Goal: Navigation & Orientation: Find specific page/section

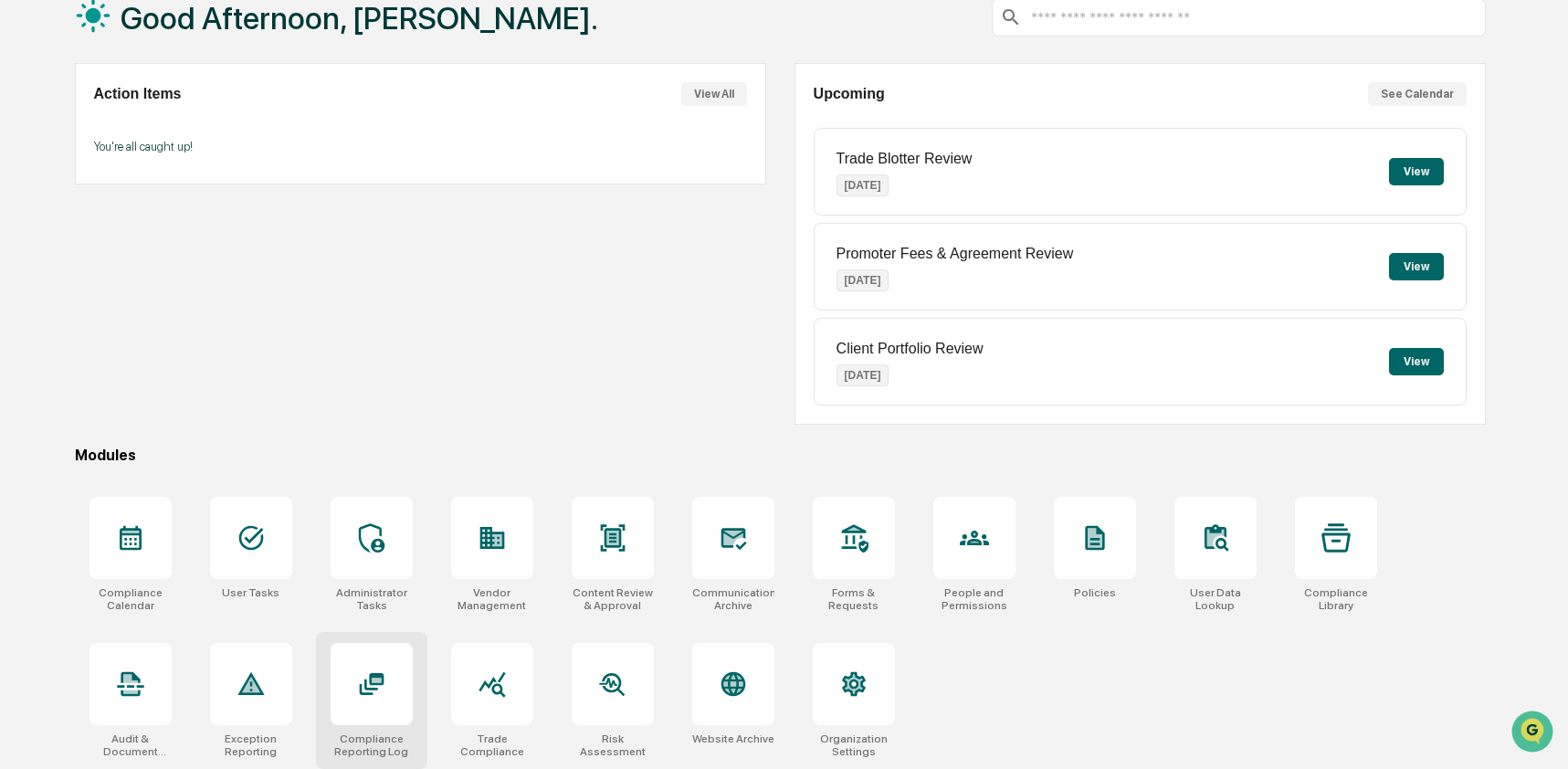
click at [363, 690] on icon at bounding box center [372, 684] width 29 height 29
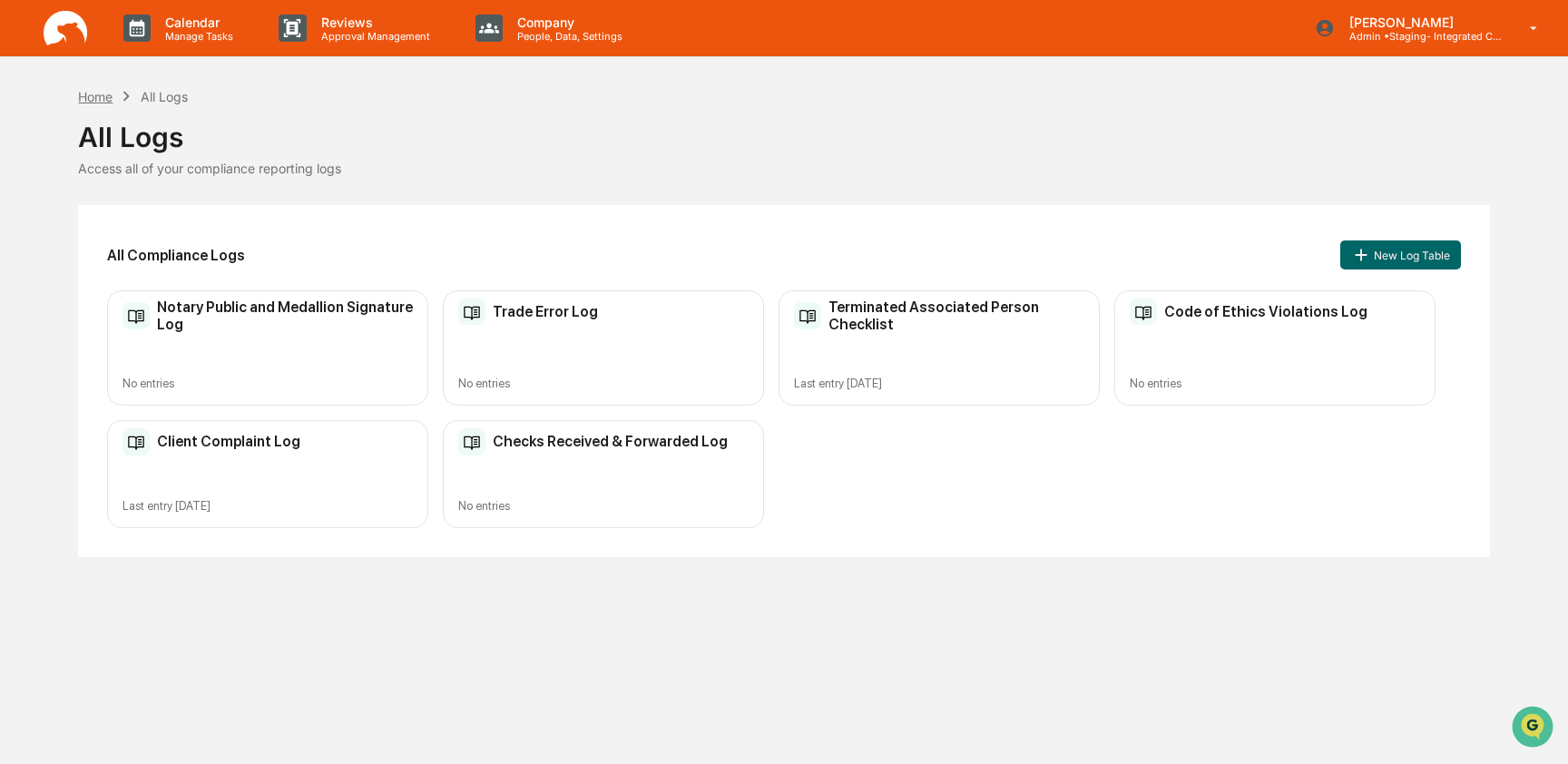
click at [102, 96] on div "Home" at bounding box center [95, 97] width 35 height 15
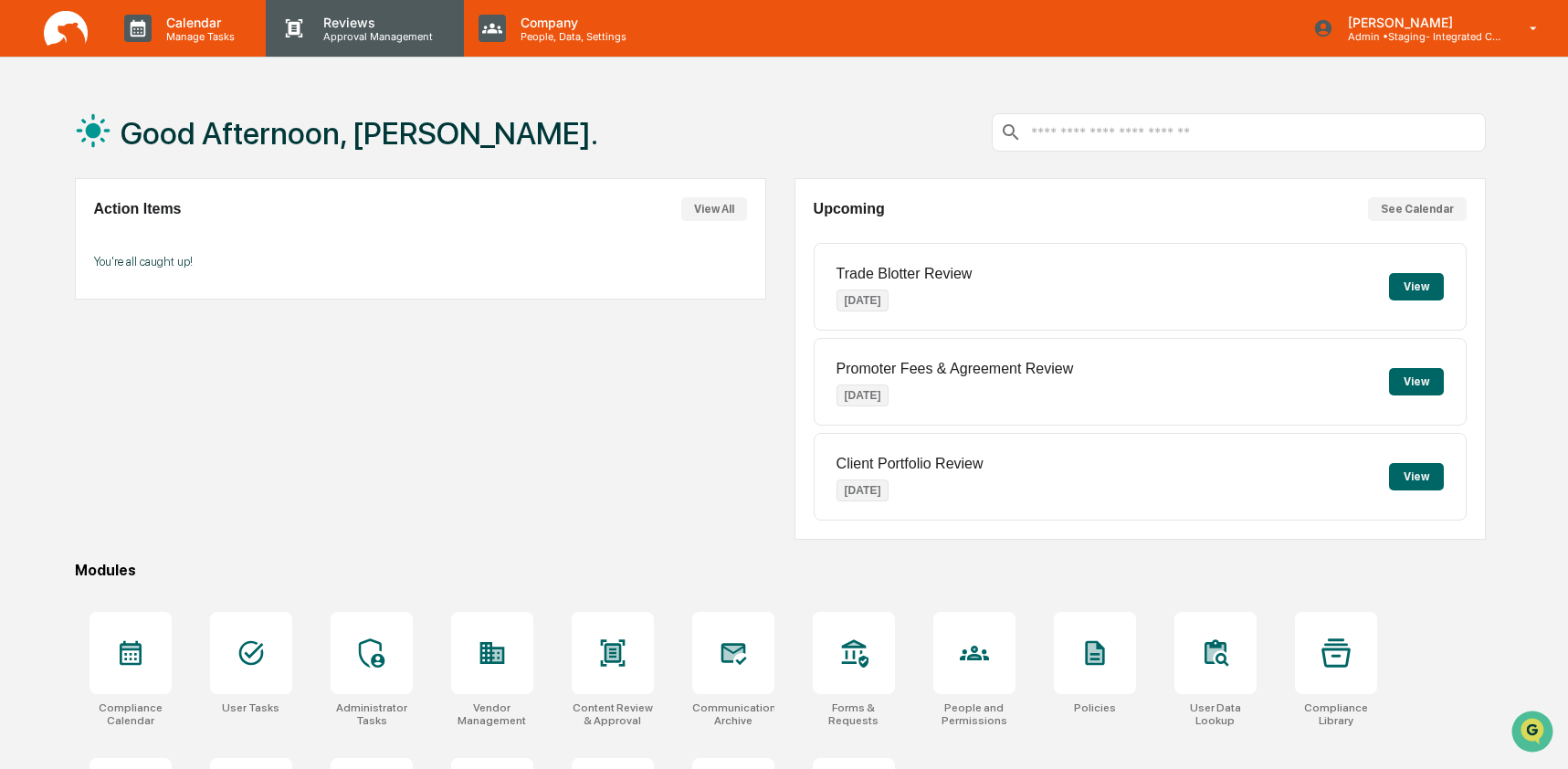
click at [344, 21] on p "Reviews" at bounding box center [376, 22] width 133 height 15
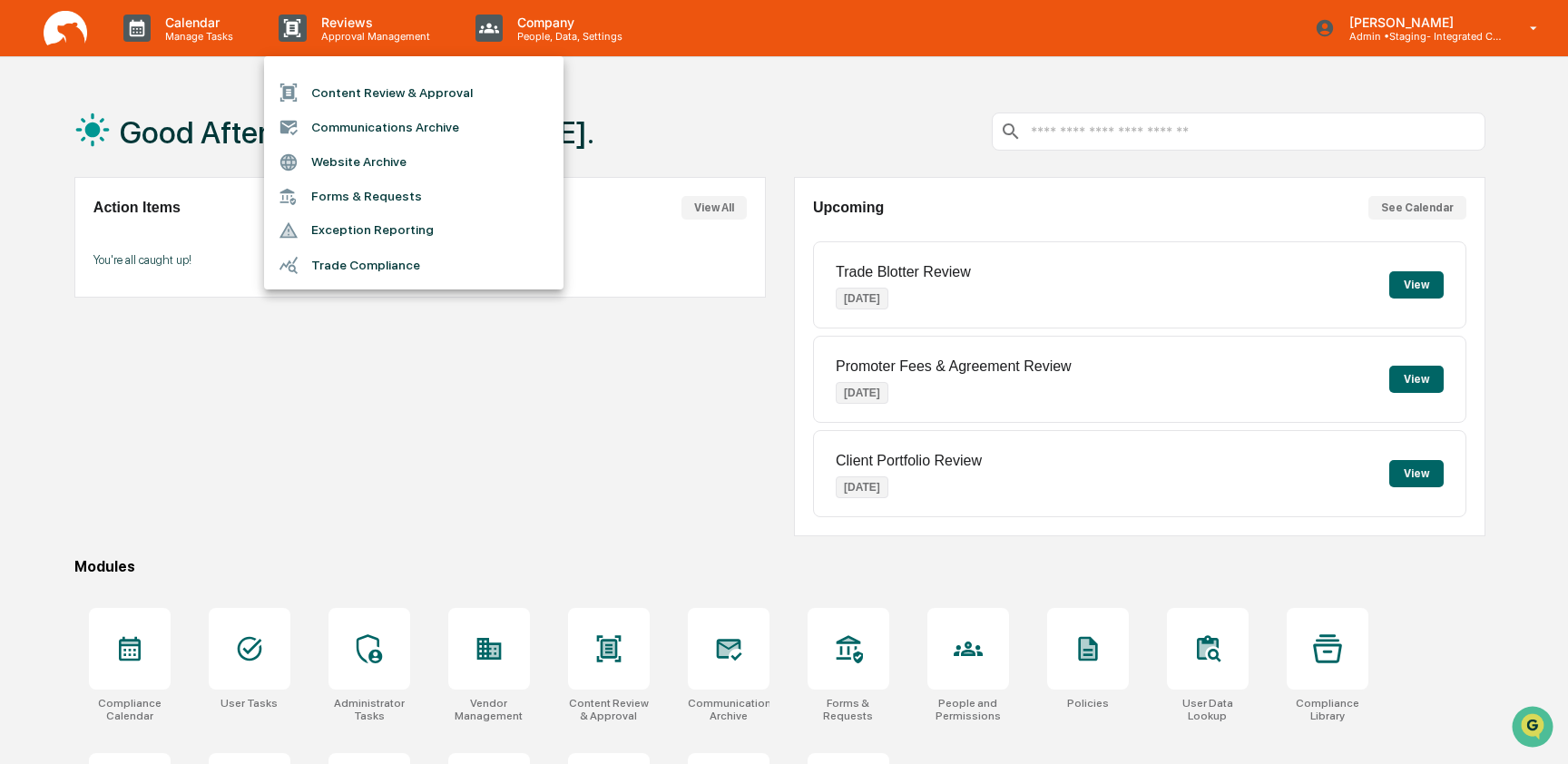
click at [399, 199] on li "Forms & Requests" at bounding box center [414, 196] width 299 height 34
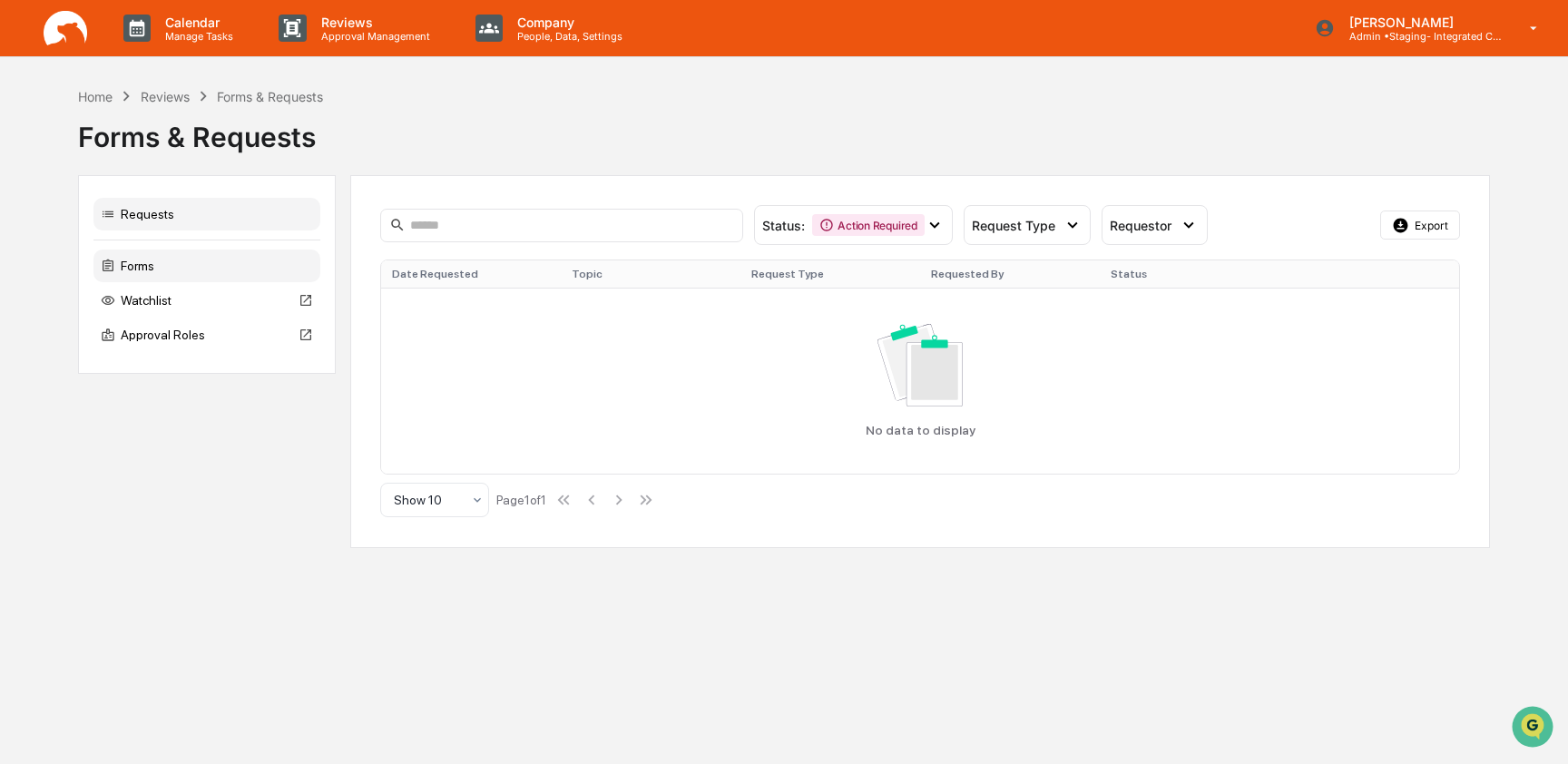
click at [254, 252] on div "Forms" at bounding box center [206, 266] width 226 height 33
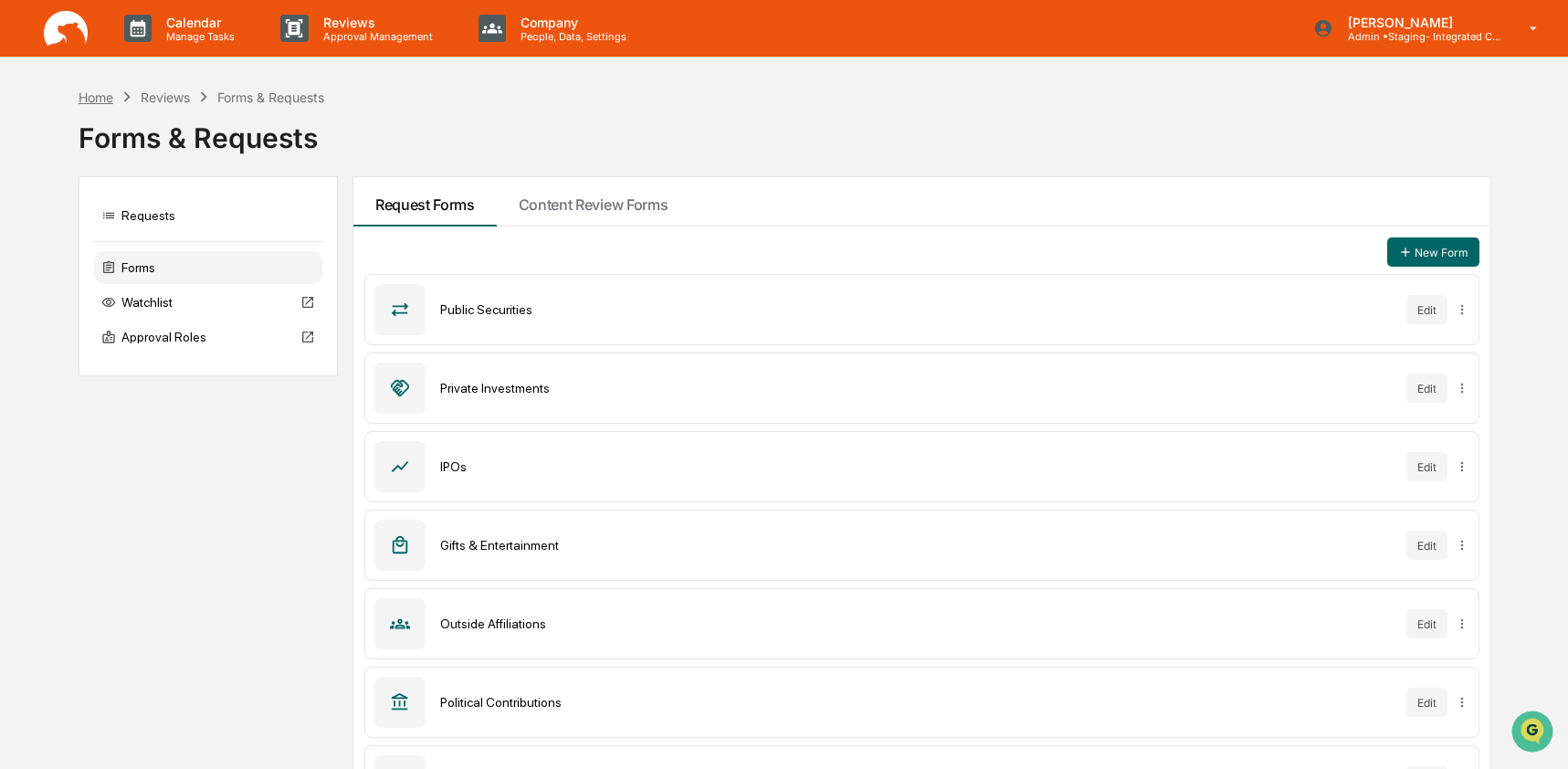
click at [94, 90] on div "Home" at bounding box center [96, 98] width 35 height 15
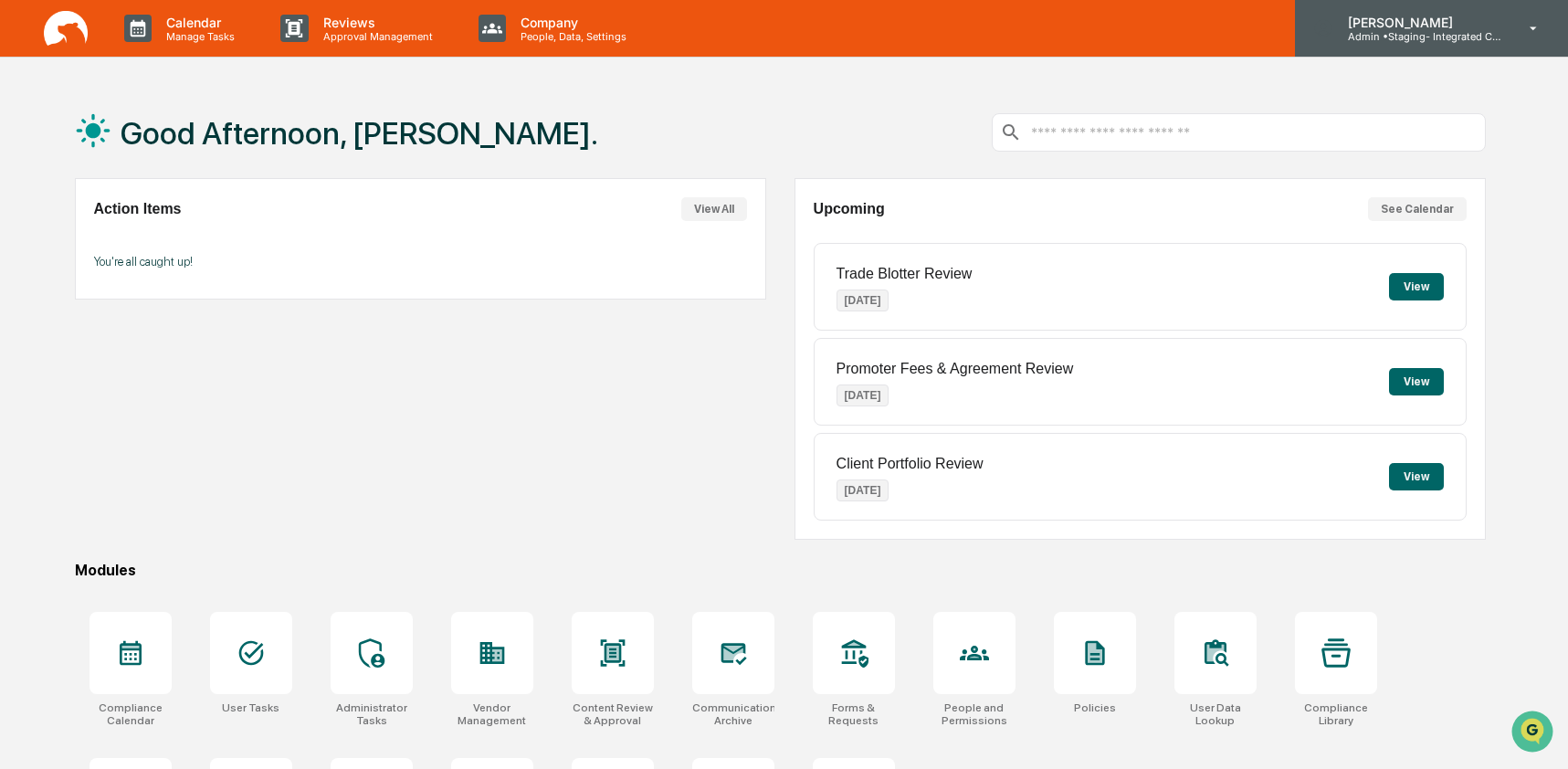
click at [1437, 40] on p "Admin • Staging- Integrated Compliance Advisors" at bounding box center [1418, 36] width 170 height 13
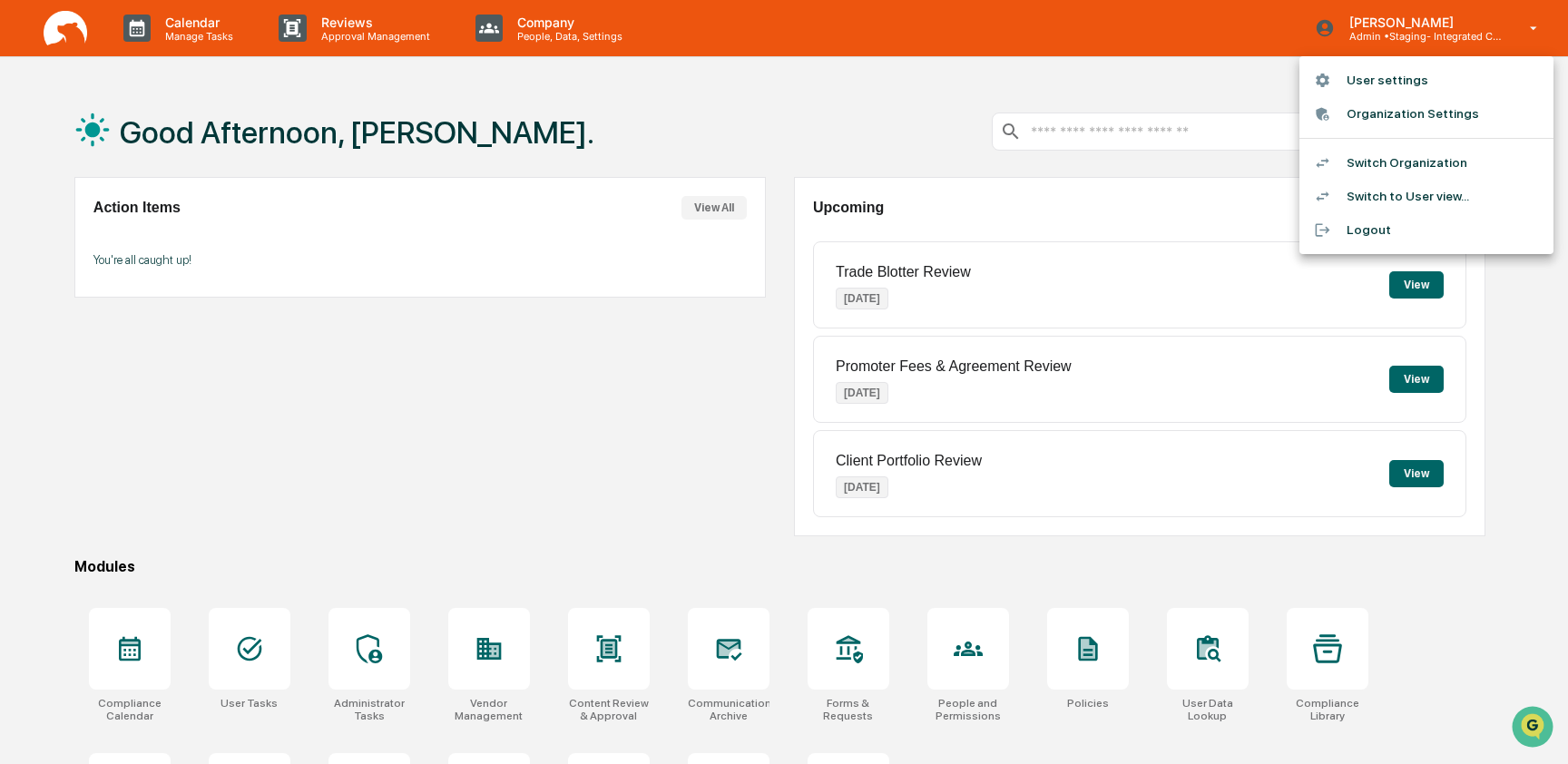
click at [1435, 157] on li "Switch Organization" at bounding box center [1426, 162] width 254 height 34
